Goal: Information Seeking & Learning: Learn about a topic

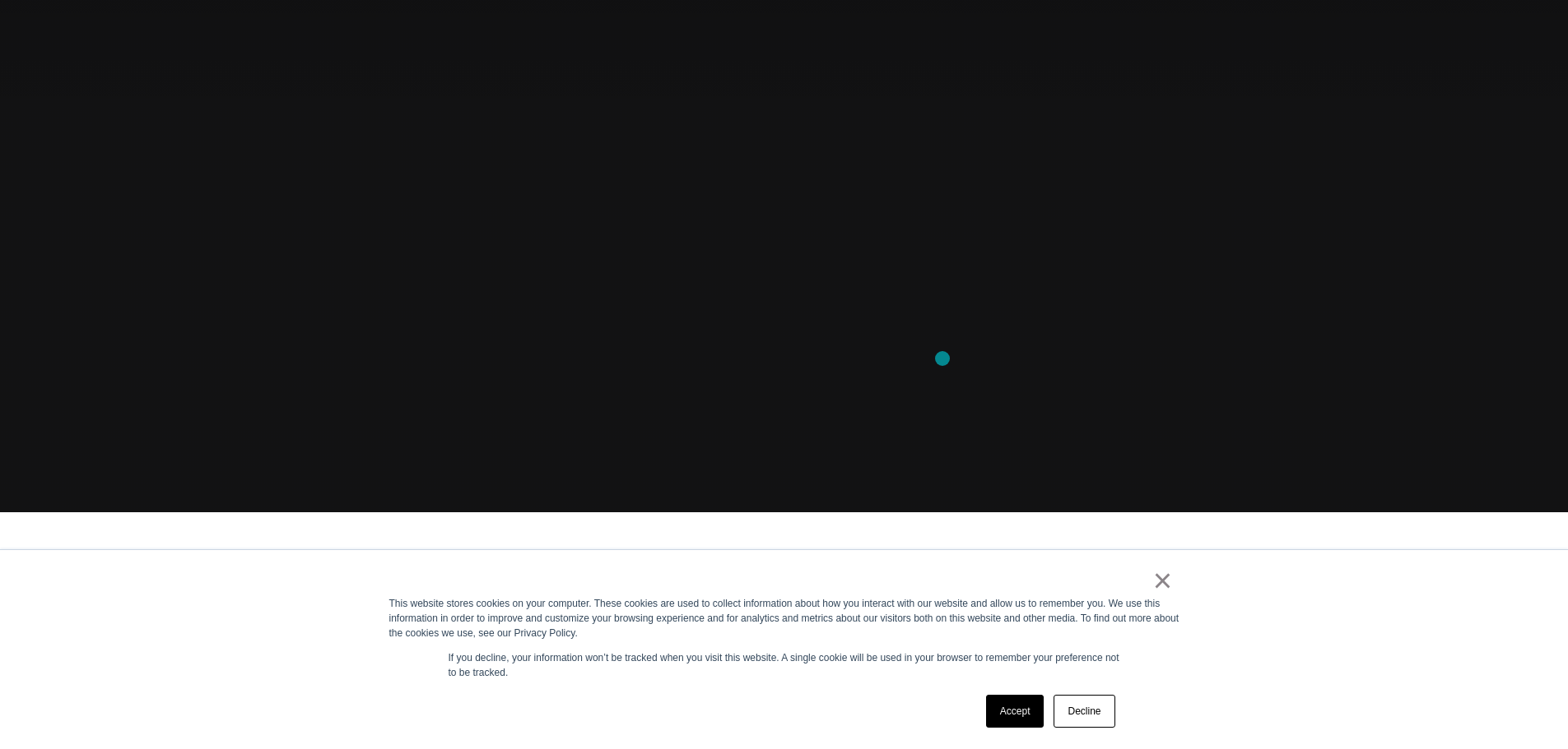
scroll to position [247, 0]
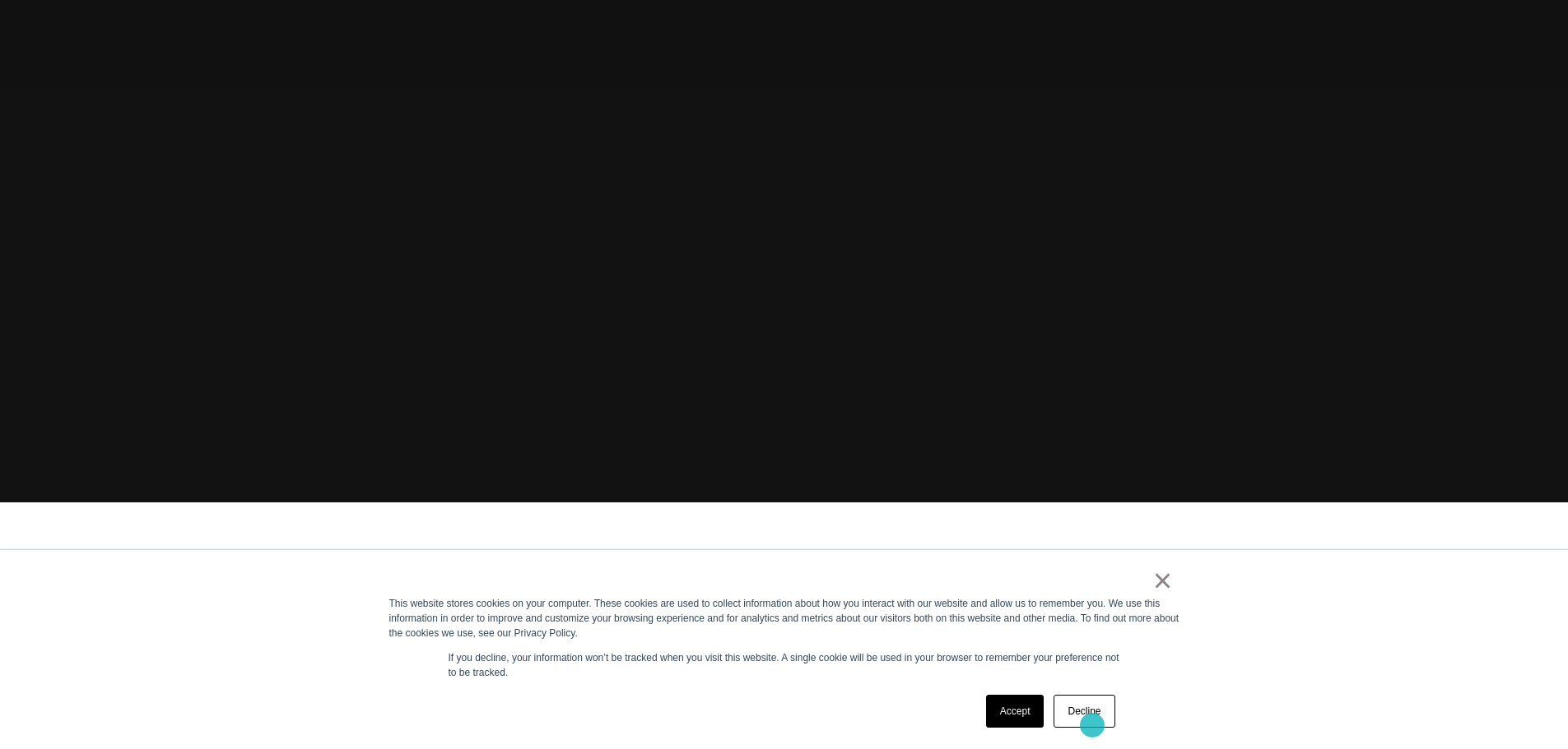
click at [1093, 726] on link "Decline" at bounding box center [1083, 711] width 61 height 33
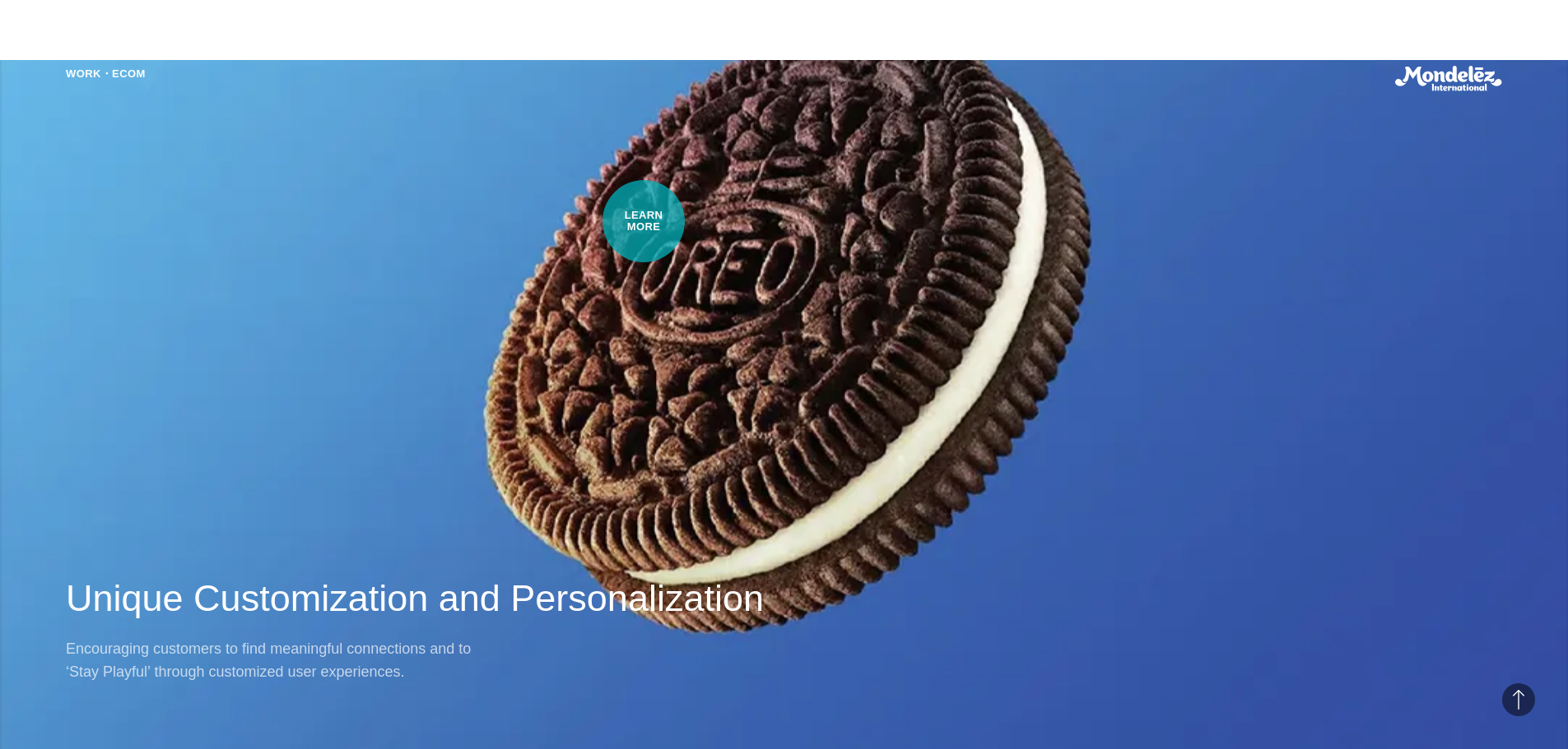
scroll to position [1399, 0]
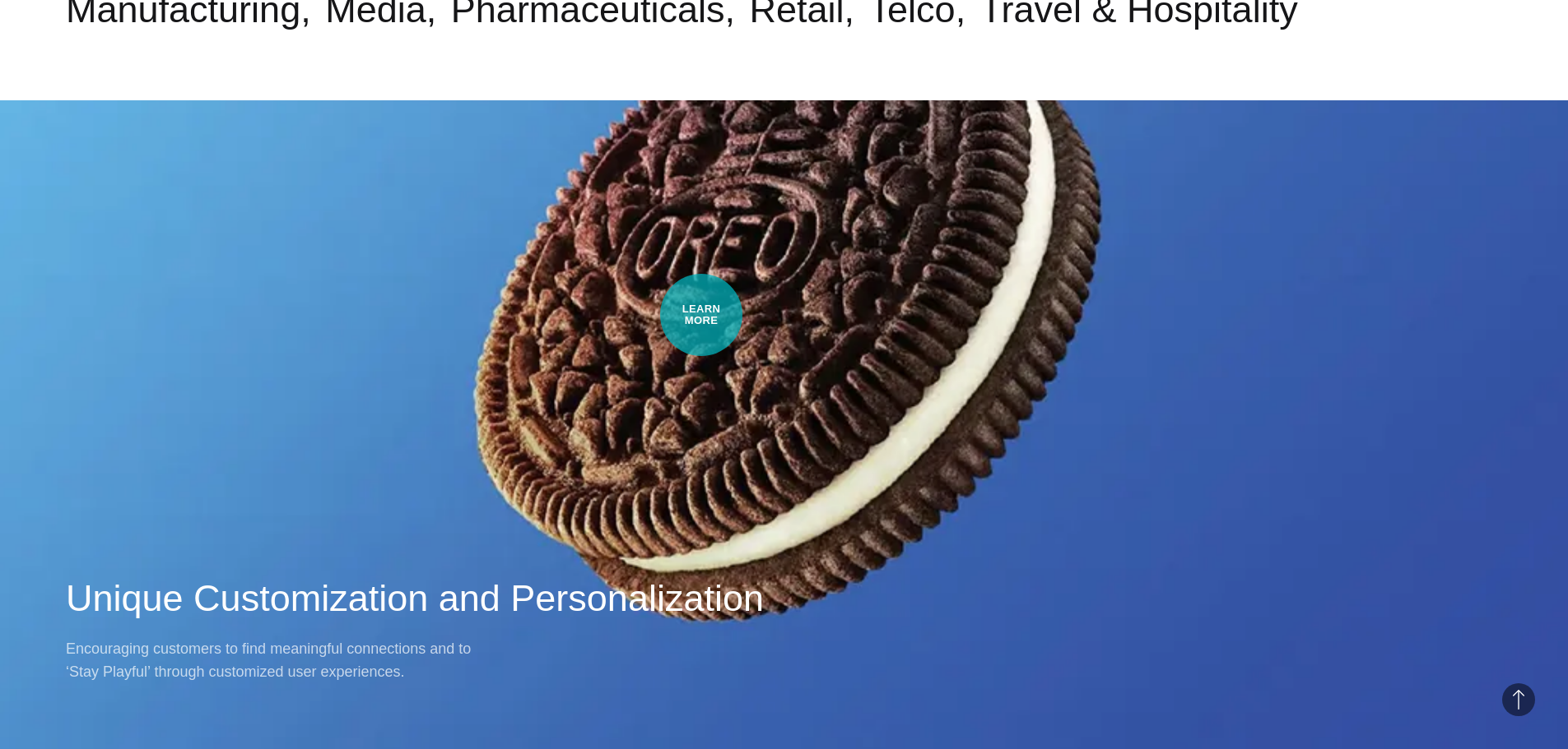
click at [701, 315] on div "Work・Ecom Unique Customization and Personalization Encouraging customers to fin…" at bounding box center [784, 374] width 1568 height 749
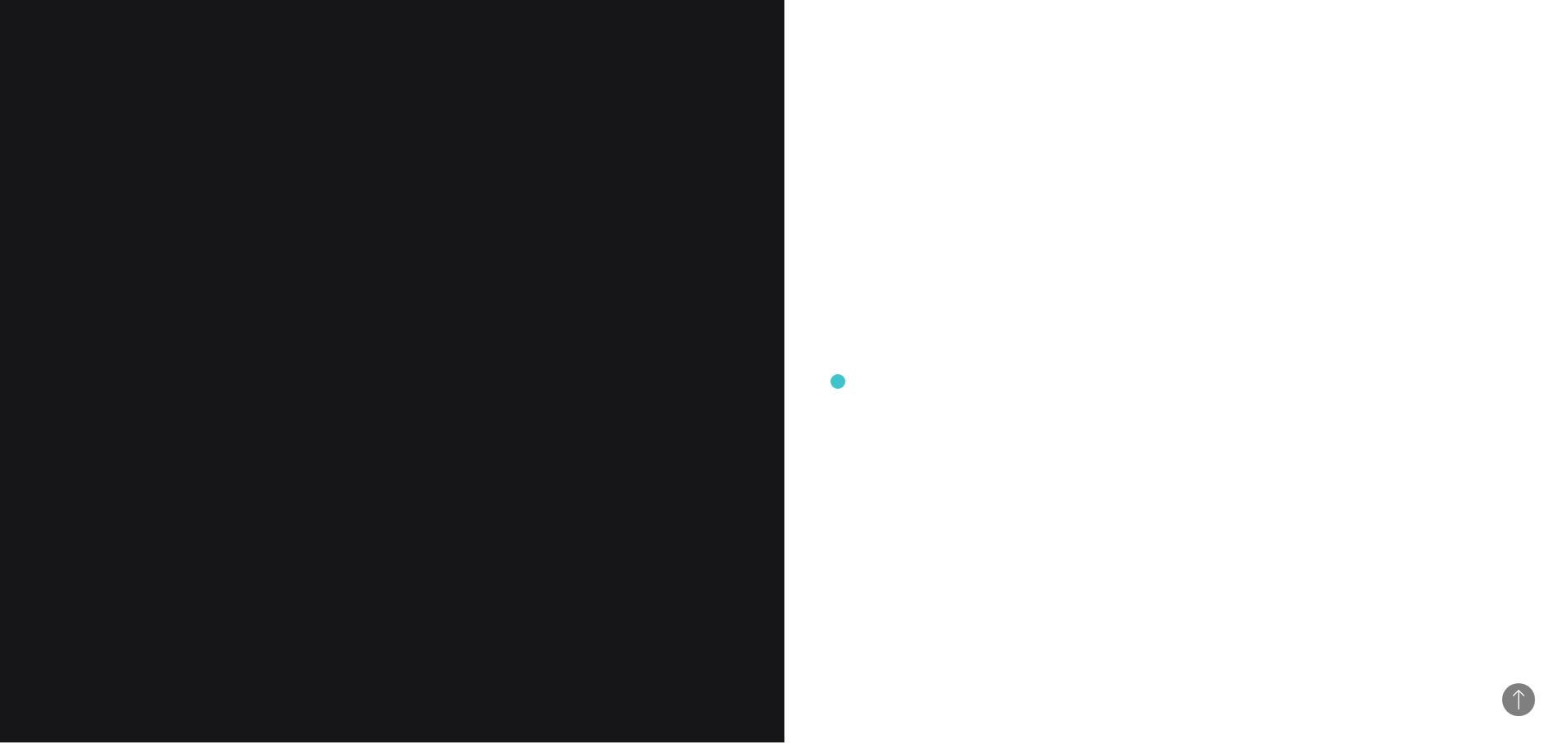
scroll to position [1892, 0]
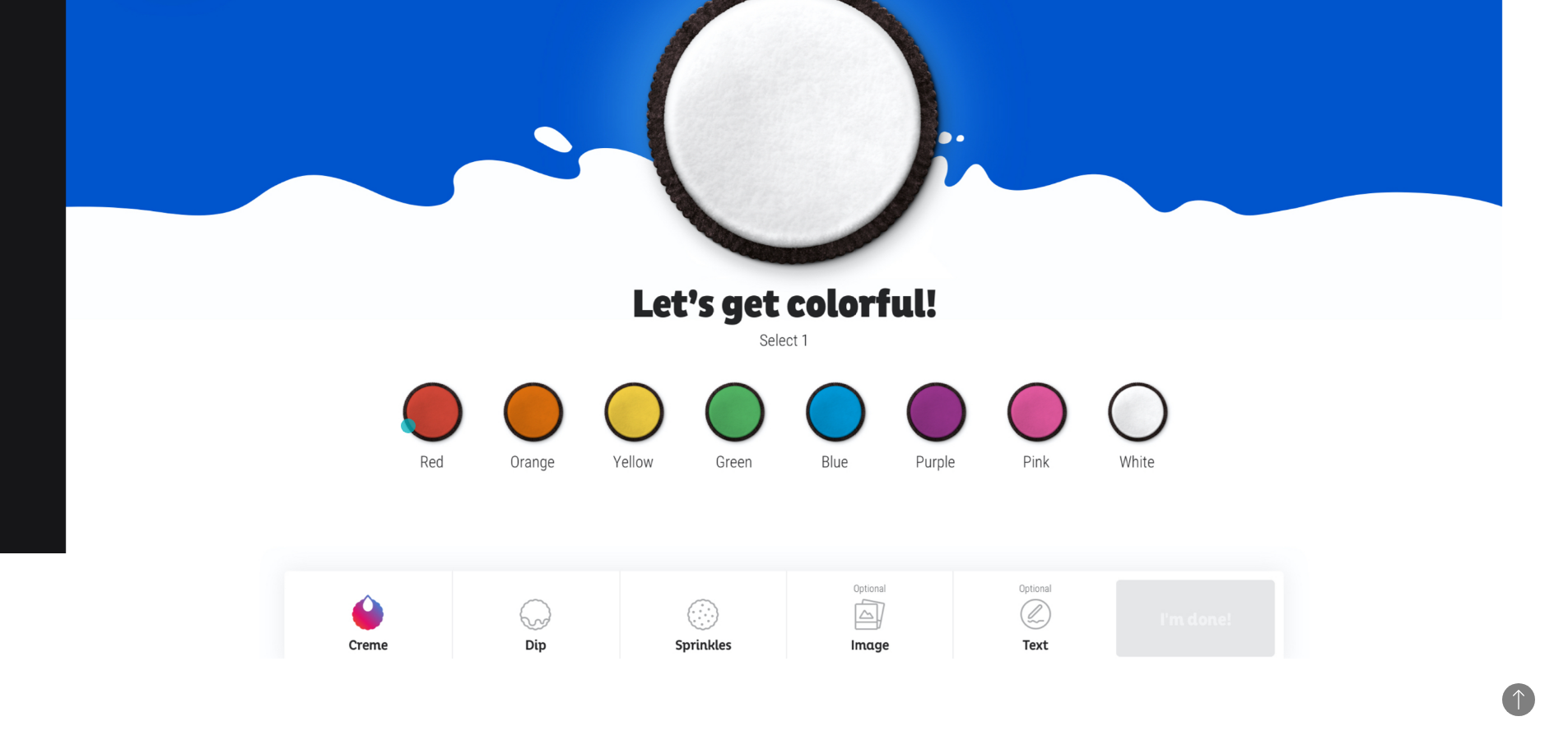
click at [408, 426] on img at bounding box center [783, 250] width 1436 height 818
click at [445, 432] on img at bounding box center [783, 250] width 1436 height 818
click at [529, 628] on img at bounding box center [783, 250] width 1436 height 818
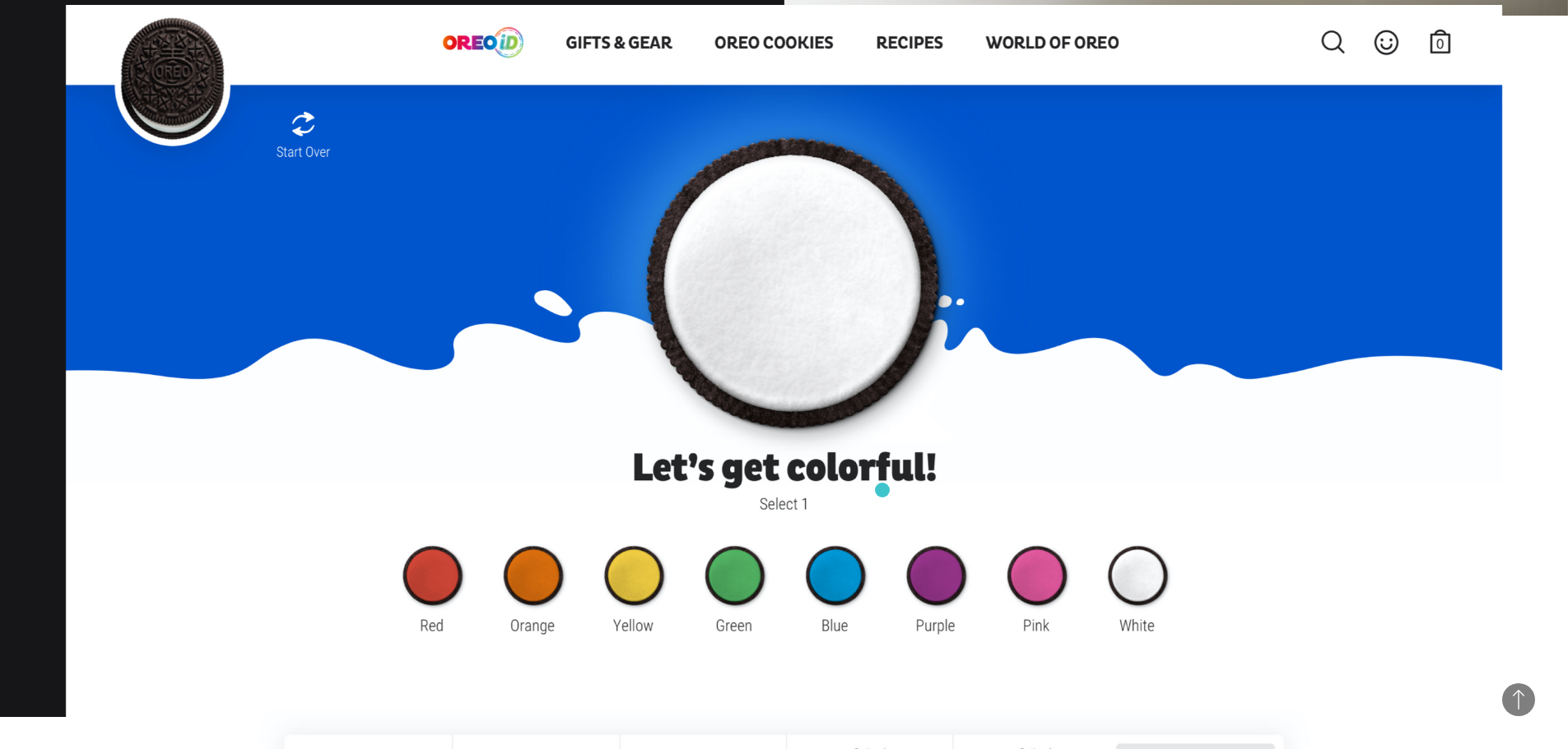
scroll to position [1728, 0]
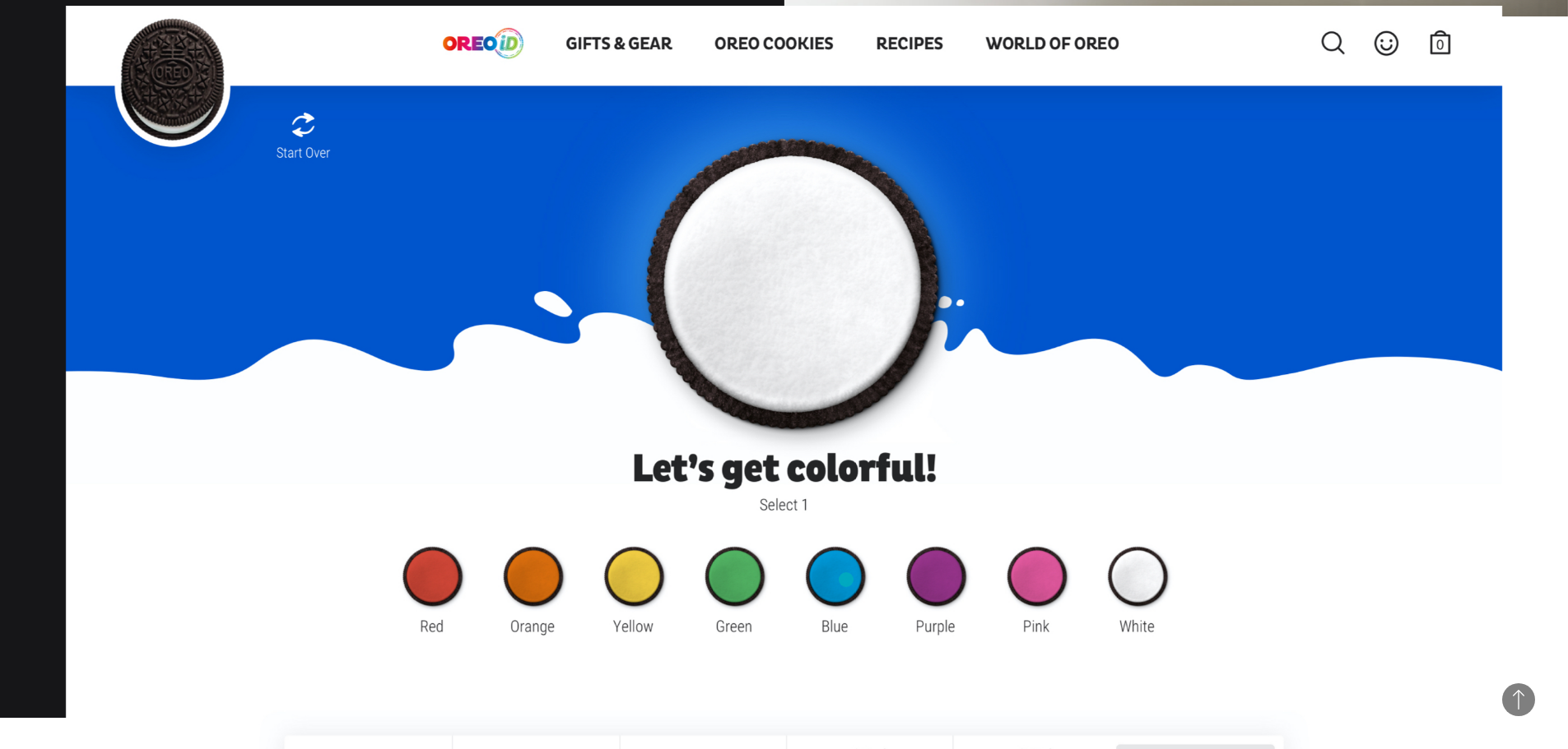
click at [846, 580] on img at bounding box center [783, 414] width 1436 height 818
click at [845, 597] on img at bounding box center [783, 414] width 1436 height 818
click at [844, 598] on img at bounding box center [783, 414] width 1436 height 818
click at [788, 300] on img at bounding box center [783, 414] width 1436 height 818
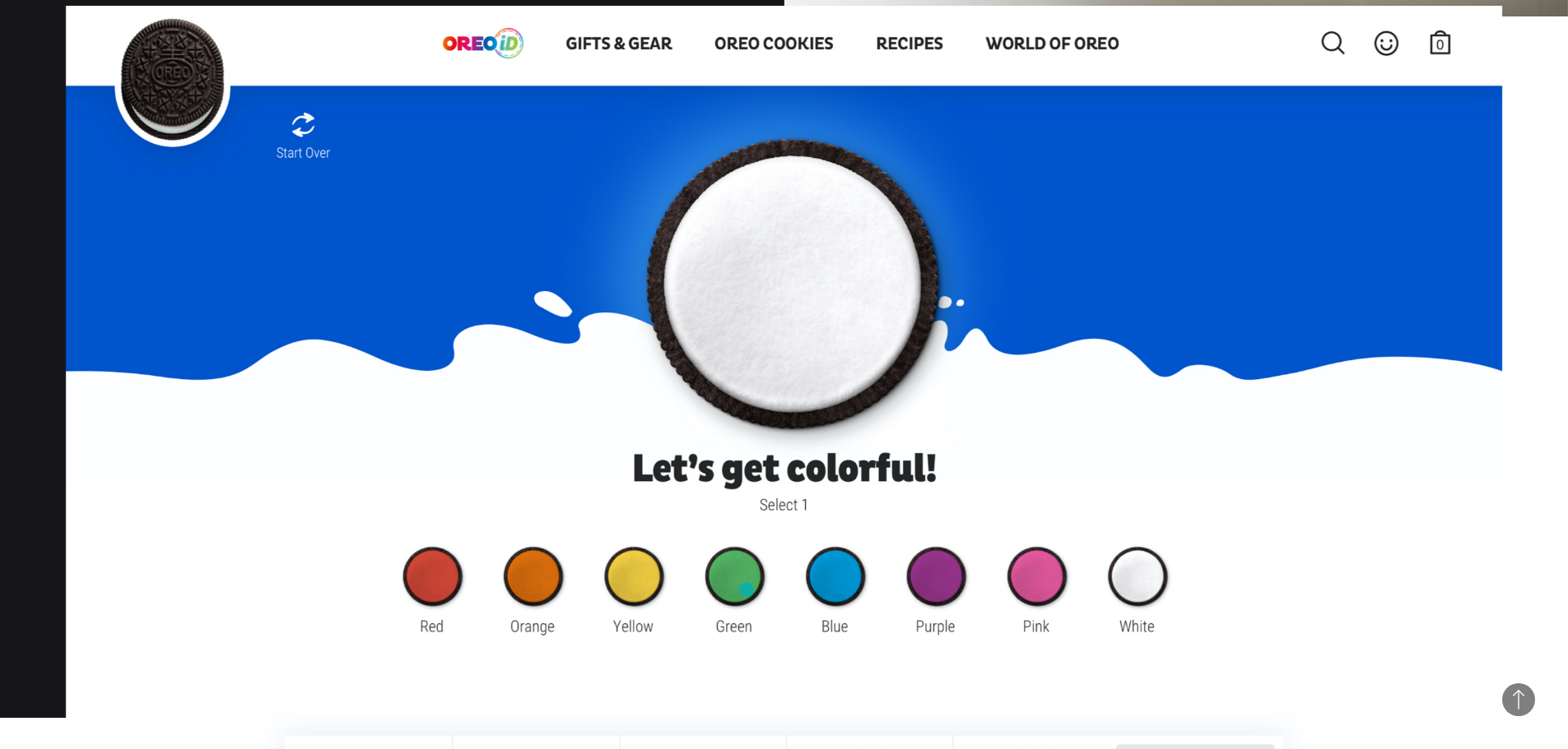
click at [746, 590] on img at bounding box center [783, 414] width 1436 height 818
click at [1039, 595] on img at bounding box center [783, 414] width 1436 height 818
click at [302, 155] on img at bounding box center [783, 414] width 1436 height 818
click at [301, 131] on img at bounding box center [783, 414] width 1436 height 818
click at [802, 315] on img at bounding box center [783, 414] width 1436 height 818
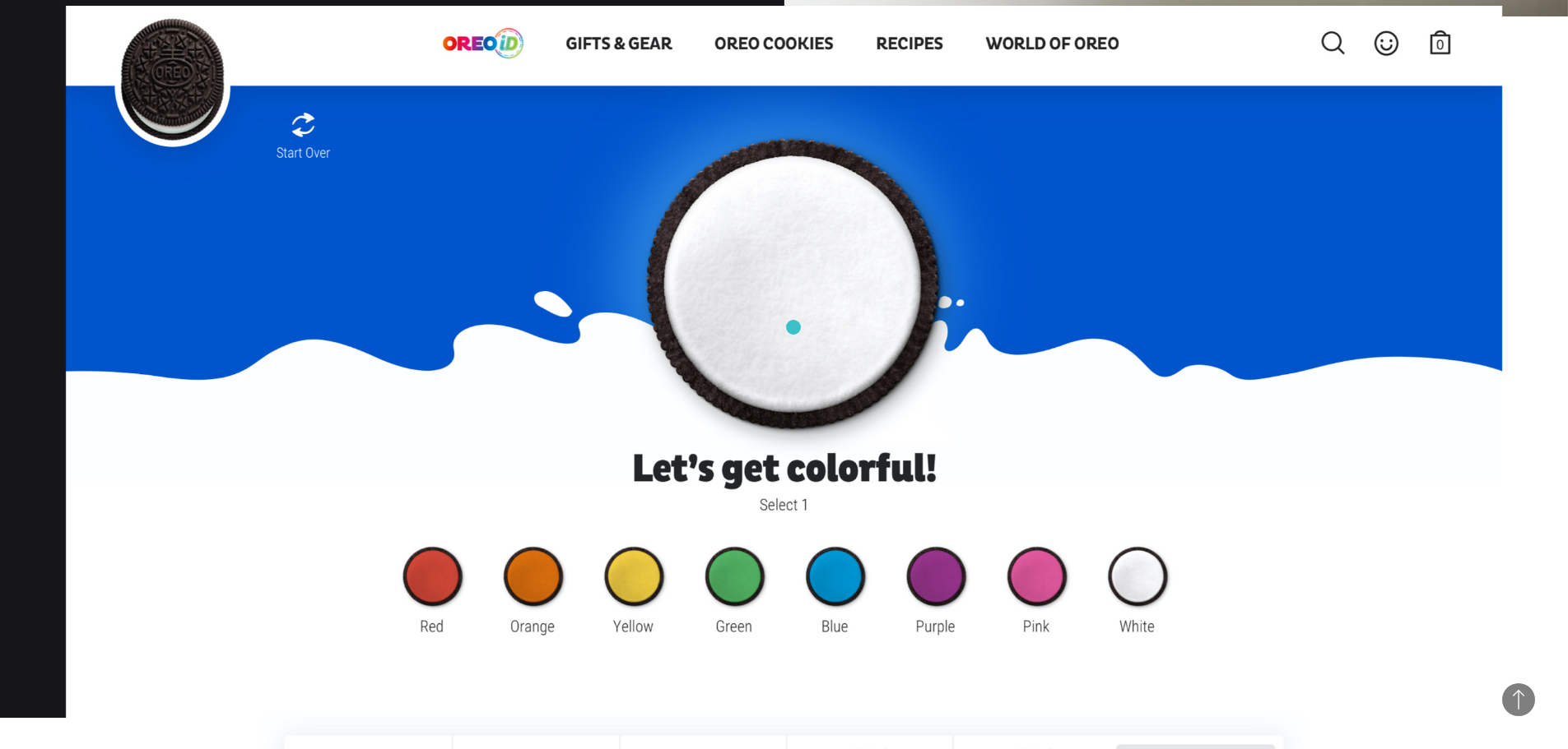
click at [794, 327] on img at bounding box center [783, 414] width 1436 height 818
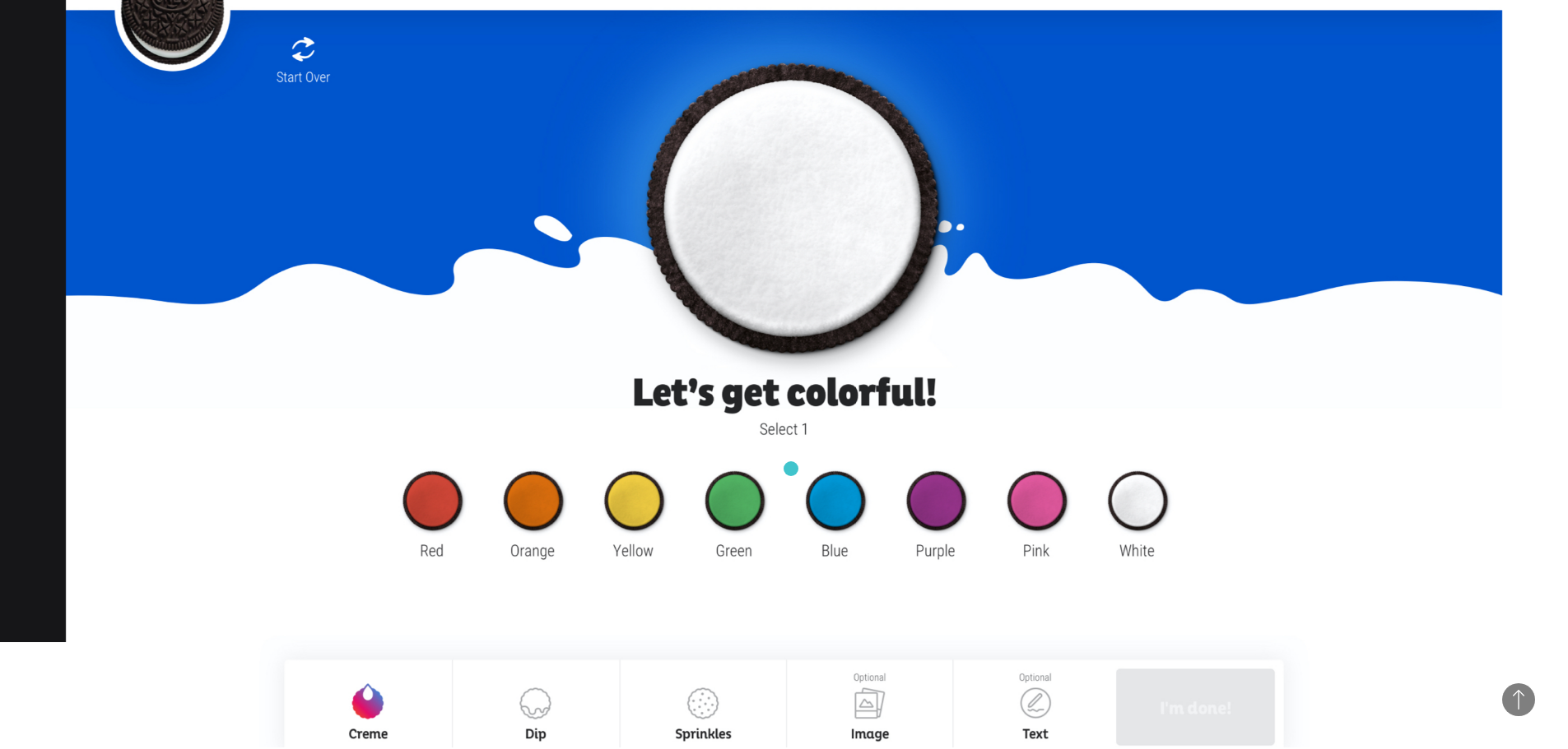
scroll to position [2057, 0]
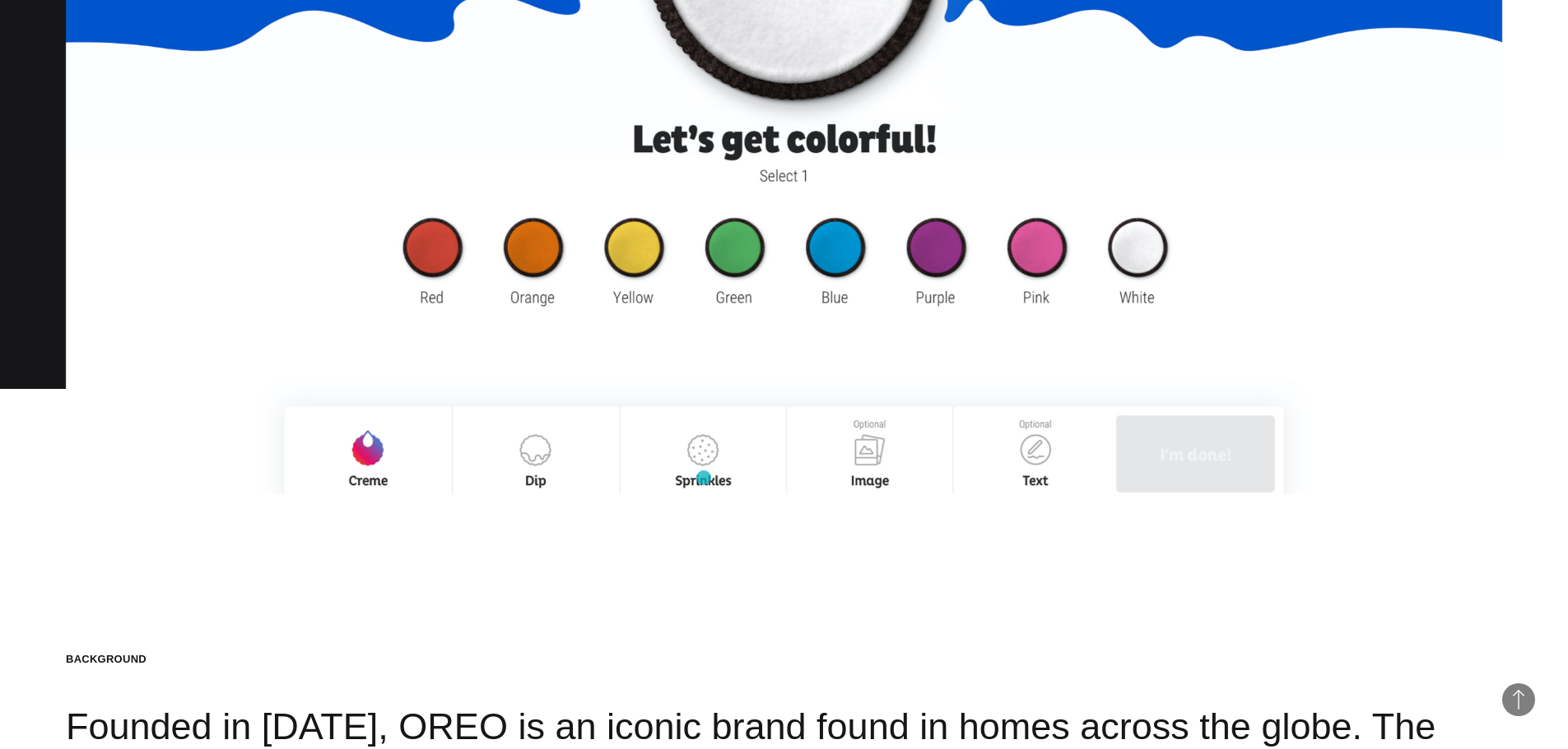
click at [704, 478] on img at bounding box center [783, 85] width 1436 height 818
click at [522, 473] on img at bounding box center [783, 85] width 1436 height 818
click at [945, 473] on img at bounding box center [783, 85] width 1436 height 818
click at [1060, 473] on img at bounding box center [783, 85] width 1436 height 818
click at [1250, 476] on img at bounding box center [783, 85] width 1436 height 818
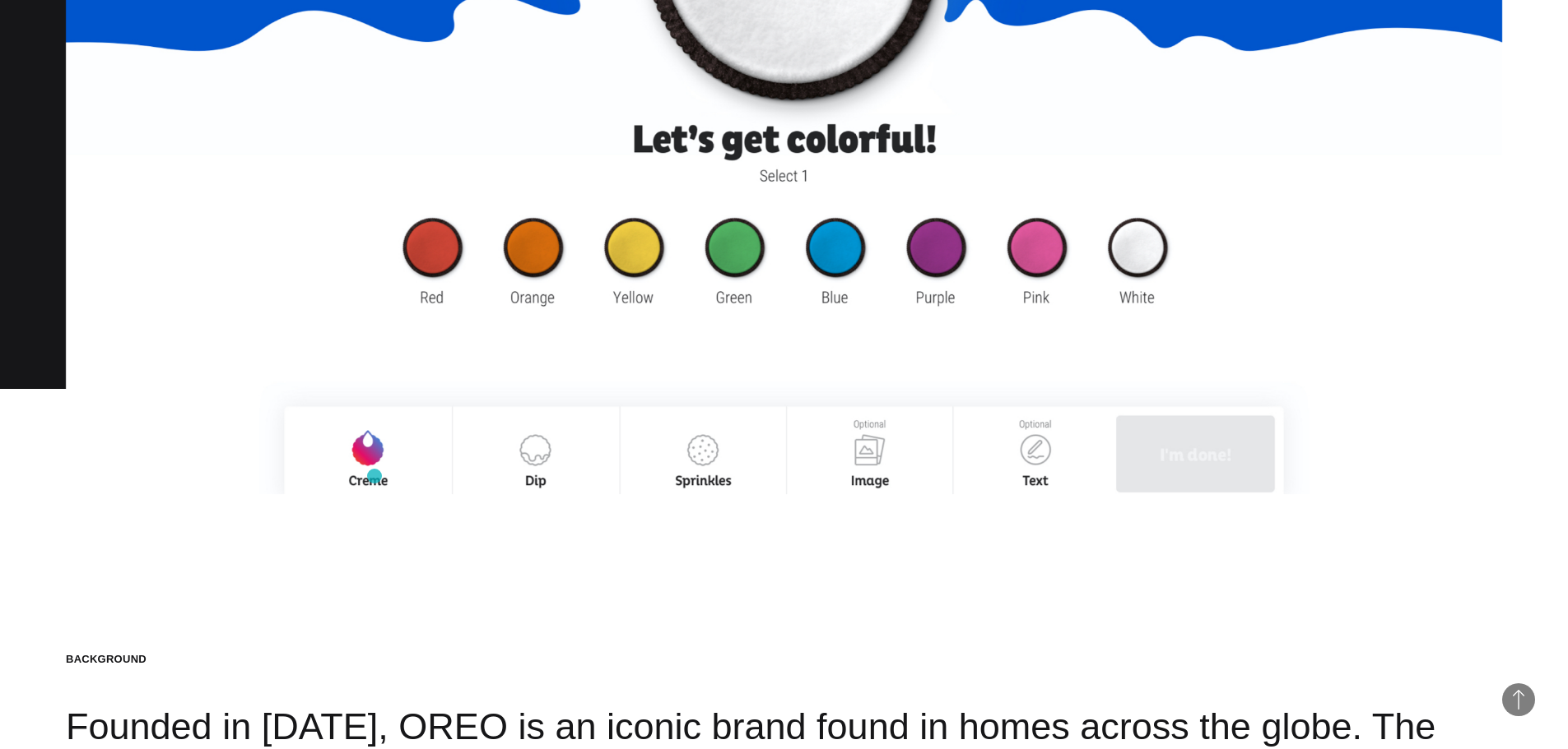
click at [373, 478] on img at bounding box center [783, 85] width 1436 height 818
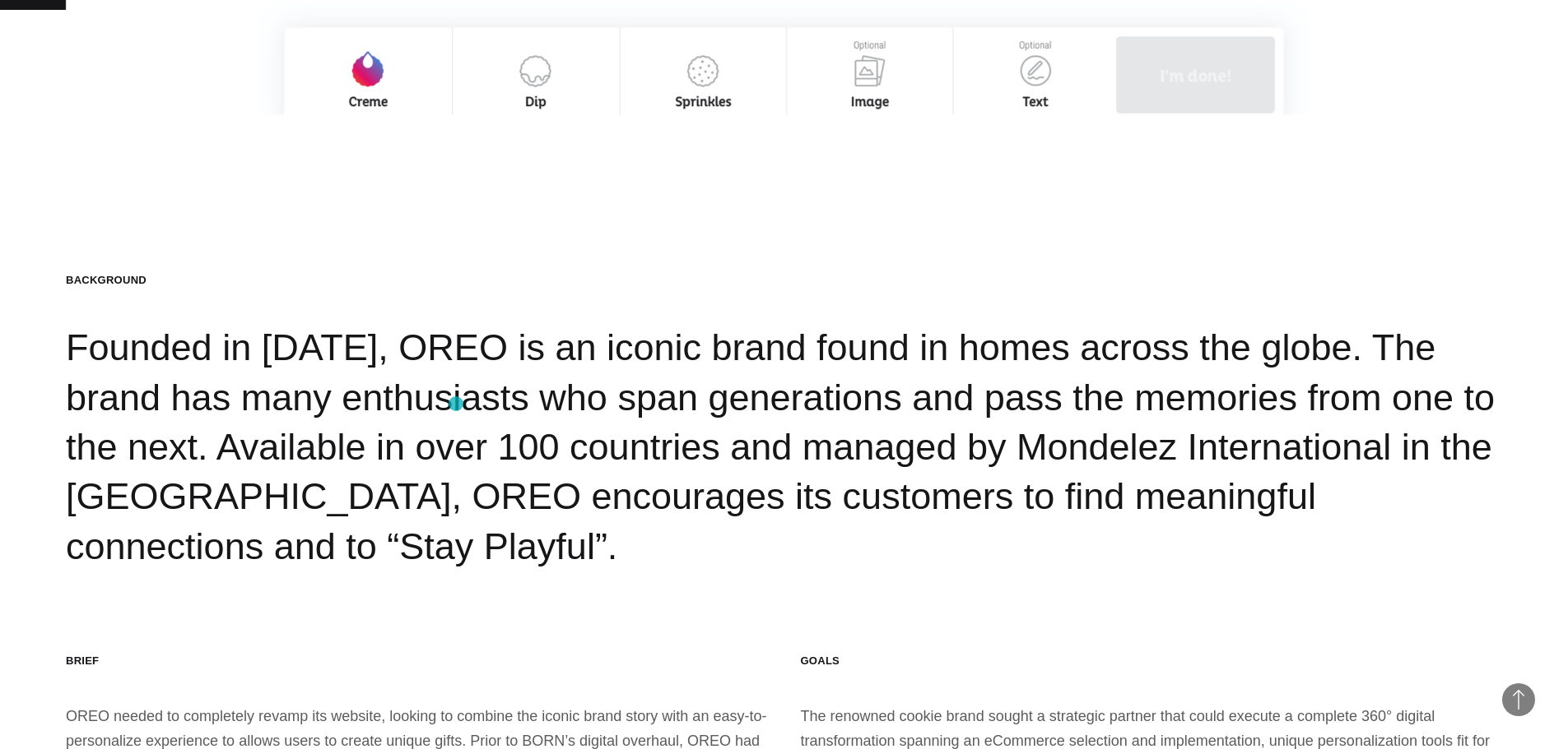
scroll to position [2468, 0]
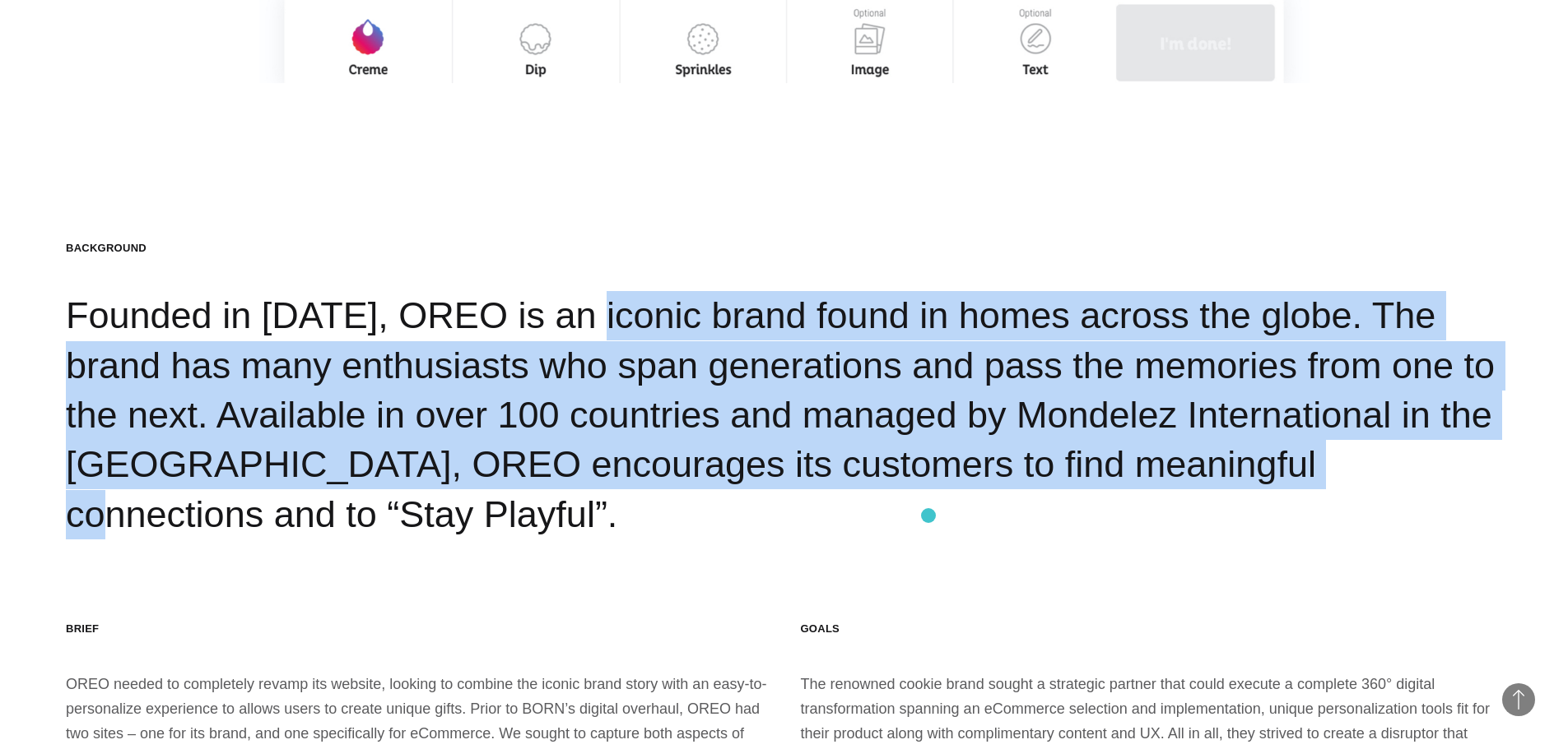
drag, startPoint x: 469, startPoint y: 346, endPoint x: 928, endPoint y: 515, distance: 489.1
click at [928, 515] on section "Background Founded in [DATE], OREO is an iconic brand found in homes across the…" at bounding box center [784, 517] width 1568 height 818
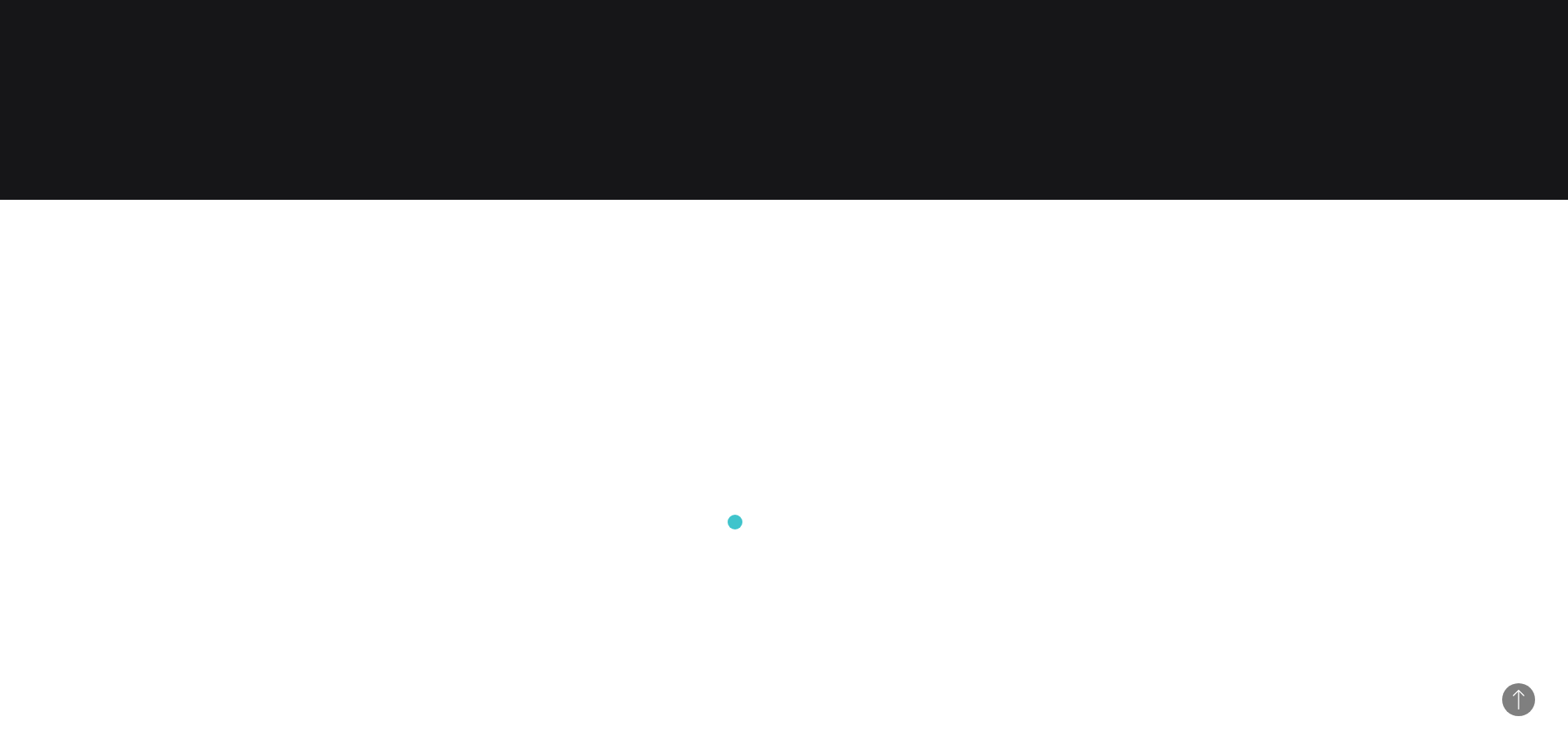
scroll to position [4113, 0]
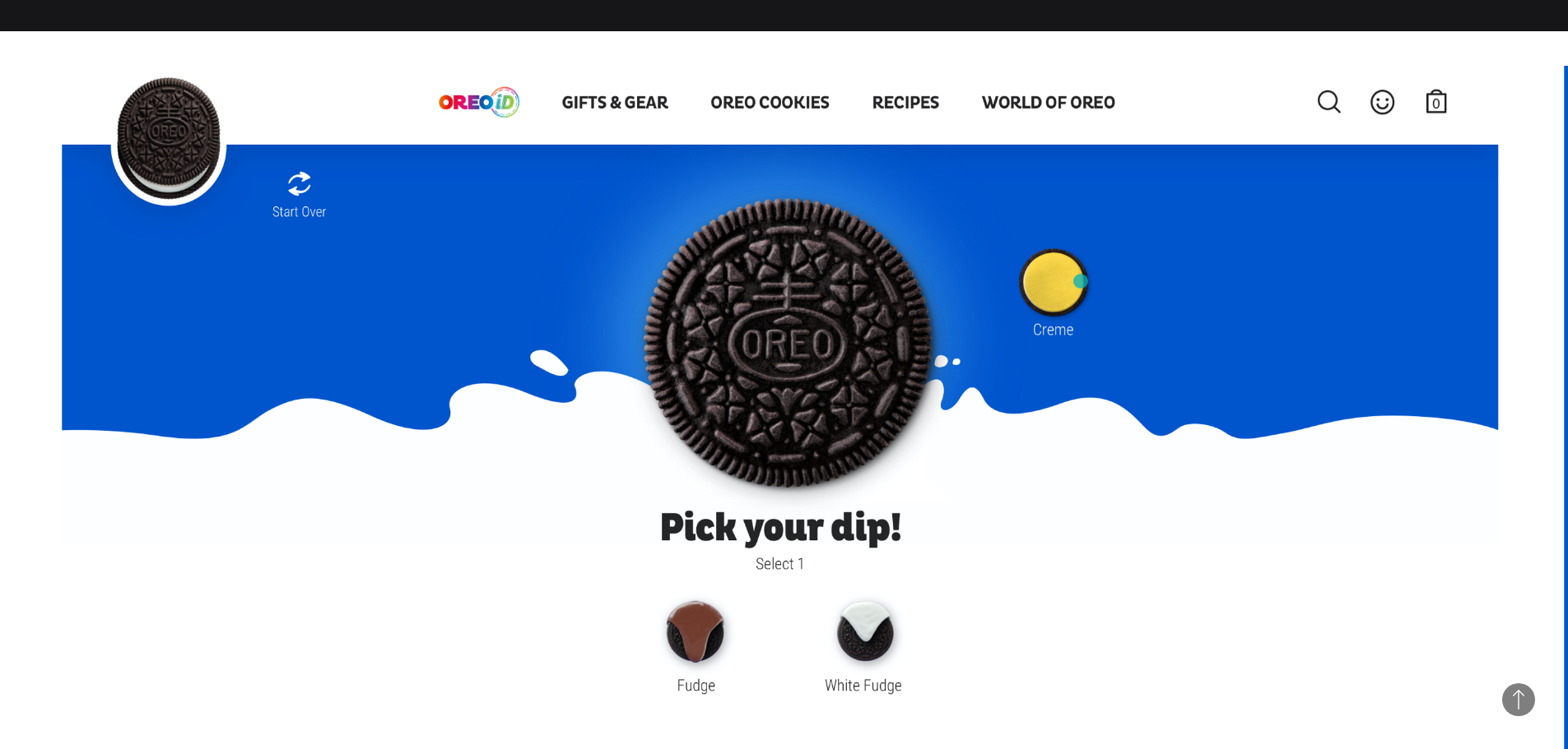
click at [1080, 281] on img at bounding box center [779, 514] width 1436 height 898
click at [795, 342] on img at bounding box center [779, 514] width 1436 height 898
click at [710, 652] on img at bounding box center [779, 514] width 1436 height 898
click at [863, 650] on img at bounding box center [779, 514] width 1436 height 898
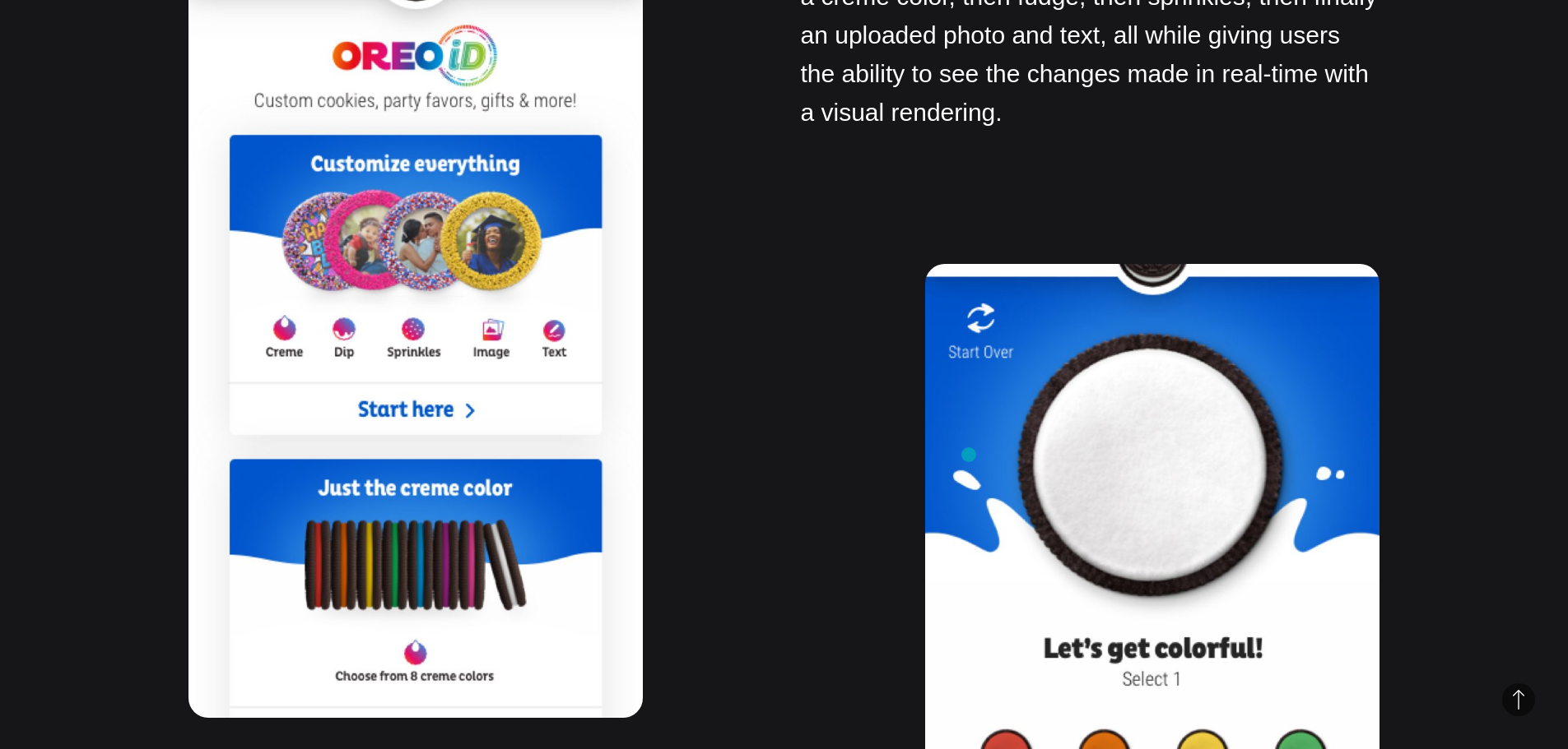
scroll to position [16124, 0]
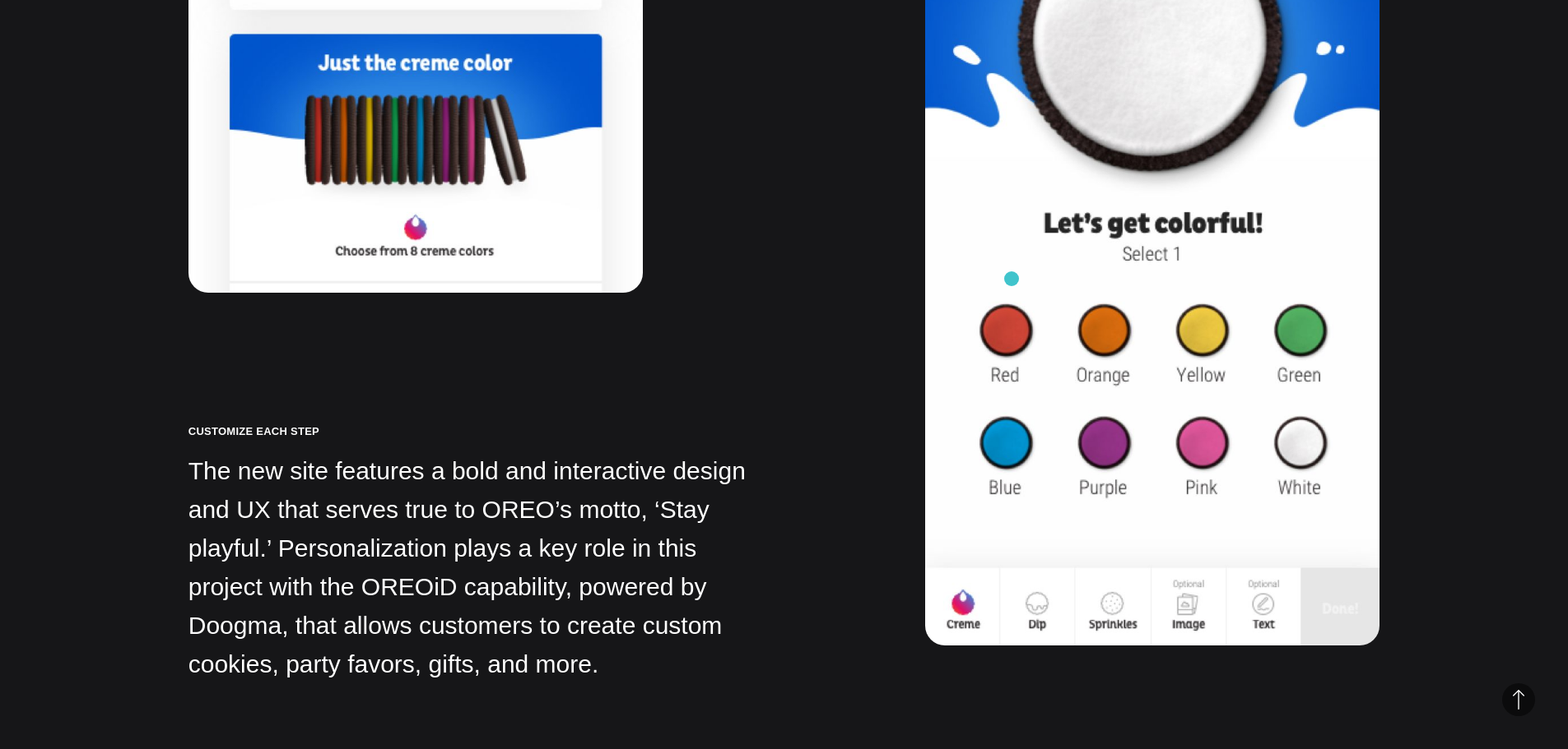
click at [1011, 279] on img at bounding box center [1152, 242] width 454 height 807
click at [1013, 298] on img at bounding box center [1152, 242] width 454 height 807
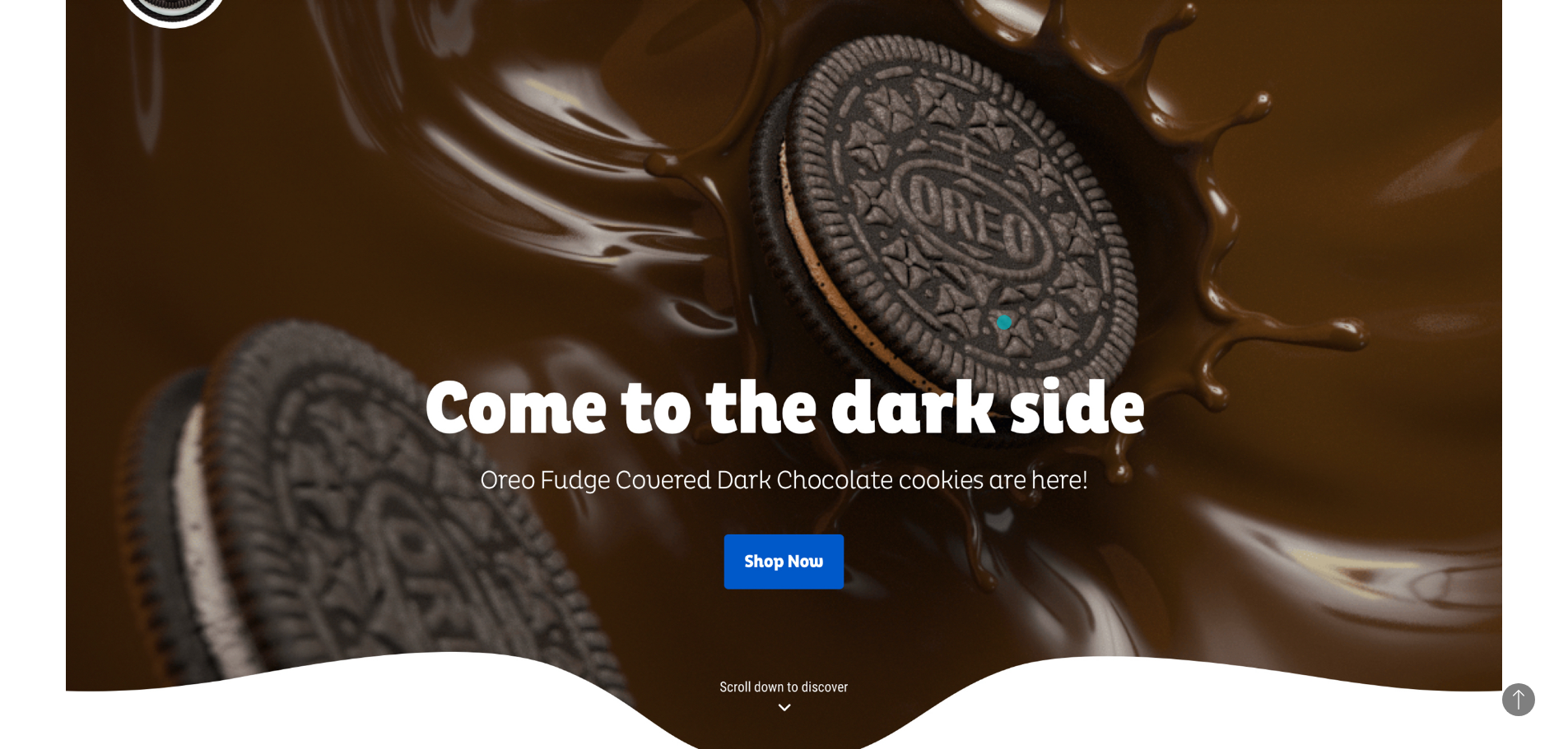
scroll to position [17275, 0]
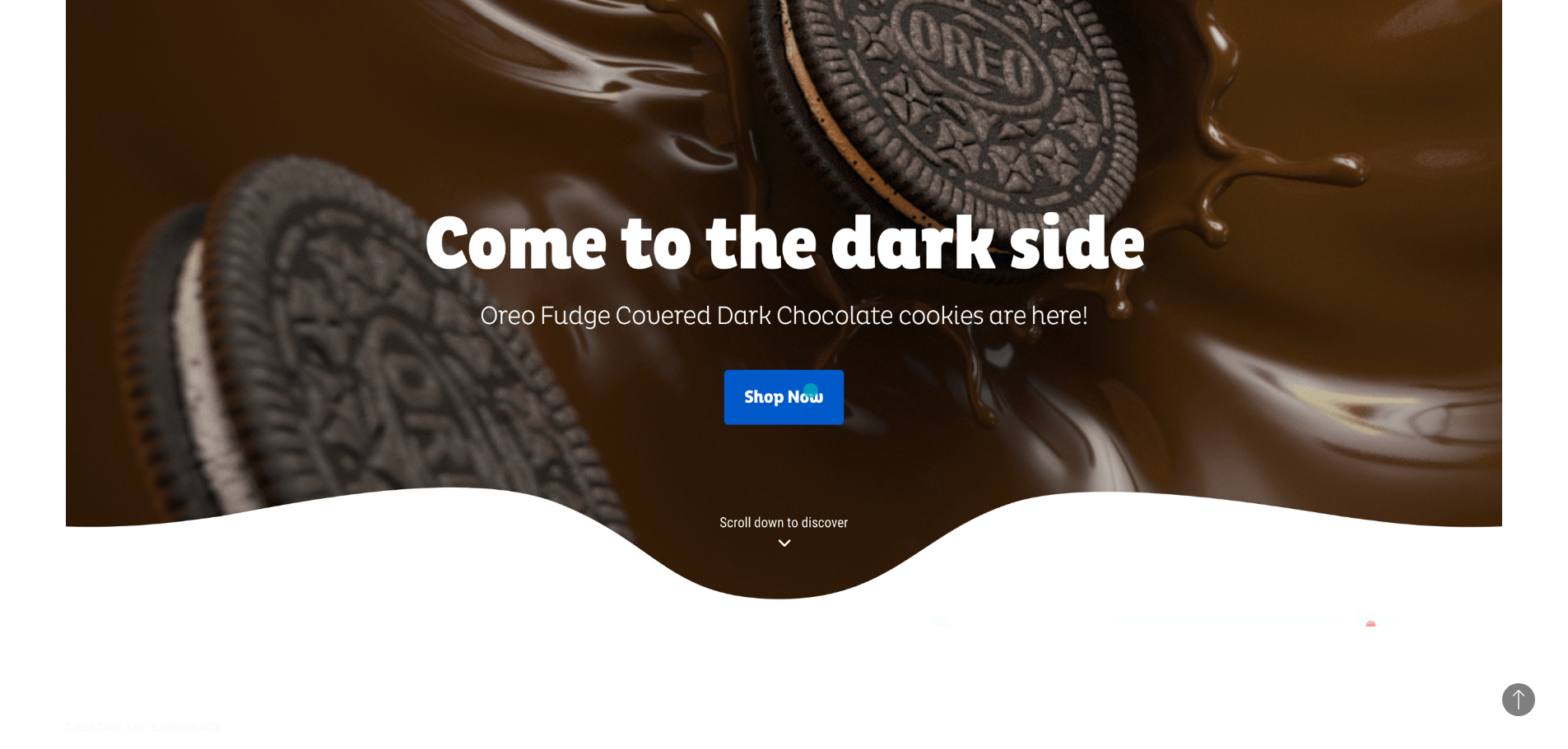
click at [811, 391] on img at bounding box center [783, 179] width 1436 height 898
click at [804, 371] on img at bounding box center [783, 179] width 1436 height 898
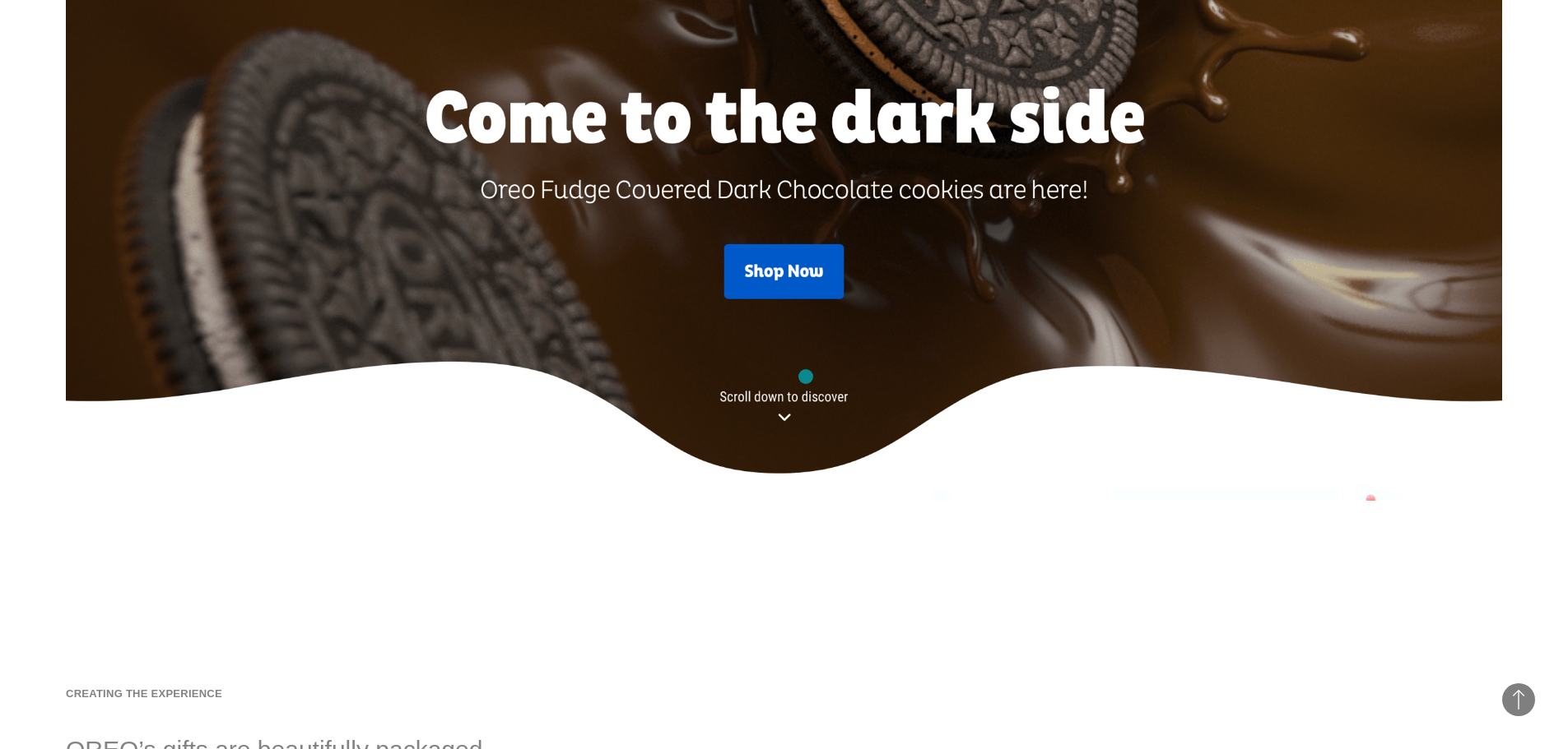
scroll to position [17686, 0]
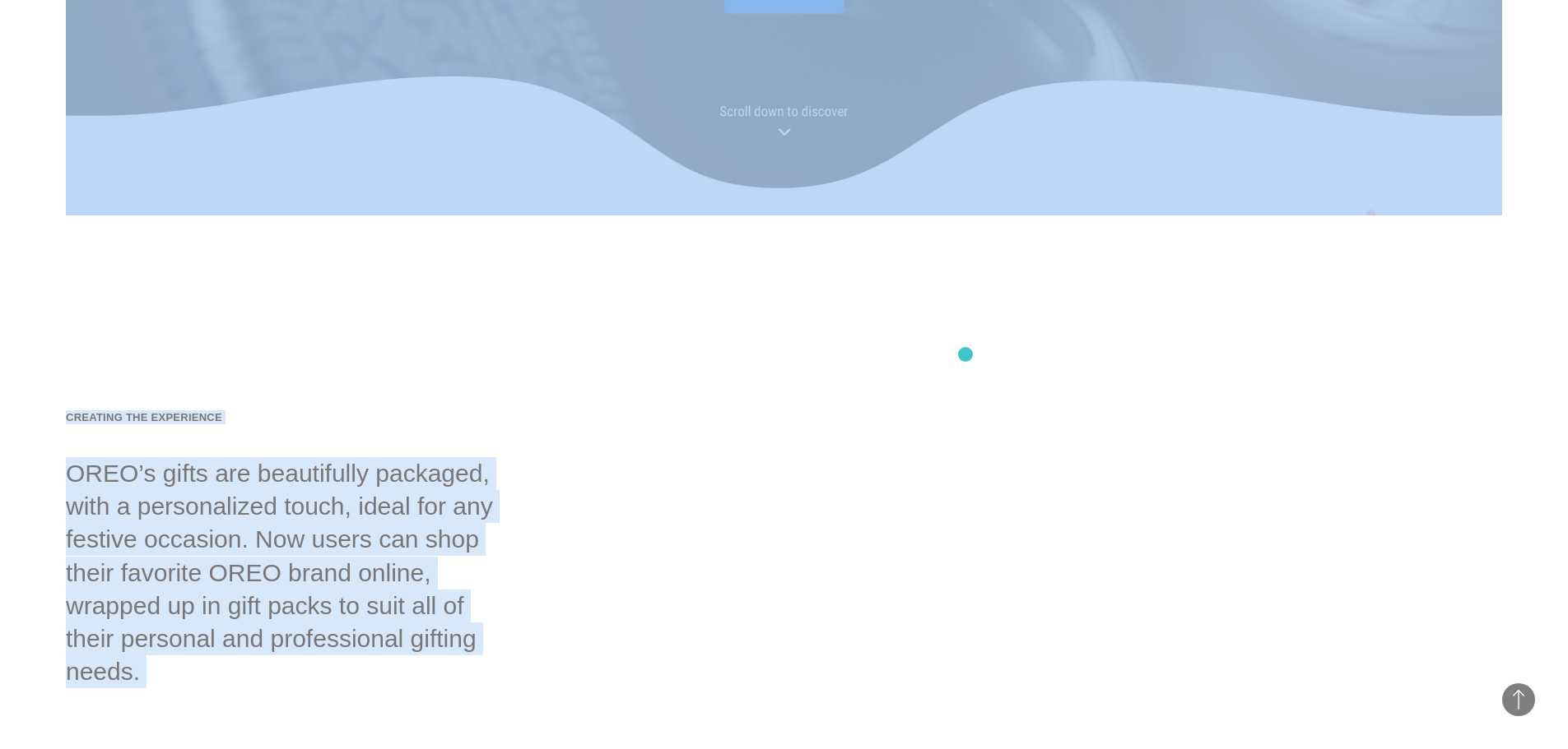
drag, startPoint x: 906, startPoint y: 621, endPoint x: 999, endPoint y: 131, distance: 498.7
